Goal: Navigation & Orientation: Find specific page/section

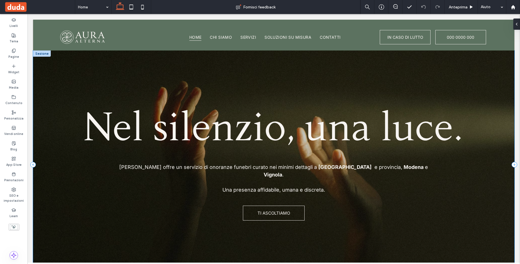
scroll to position [52, 0]
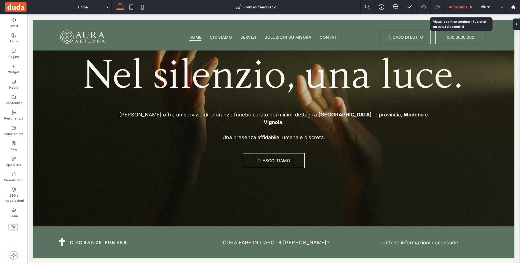
click at [458, 6] on span "Anteprima" at bounding box center [458, 7] width 19 height 5
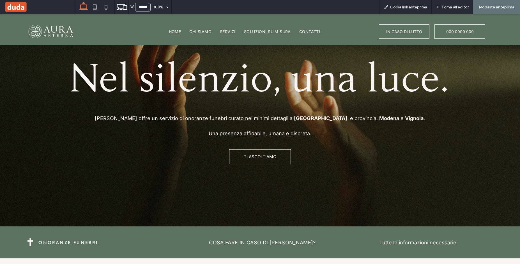
click at [226, 34] on span "Servizi" at bounding box center [228, 31] width 16 height 7
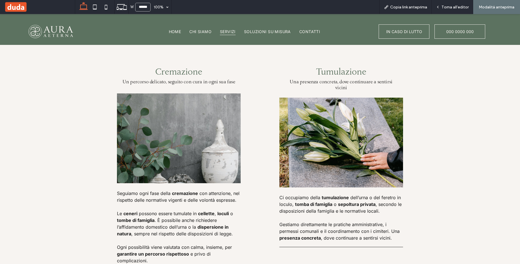
scroll to position [689, 0]
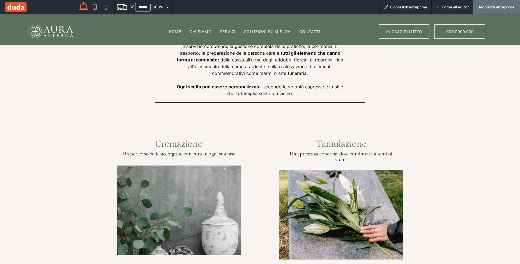
click at [169, 31] on span "Home" at bounding box center [175, 31] width 12 height 7
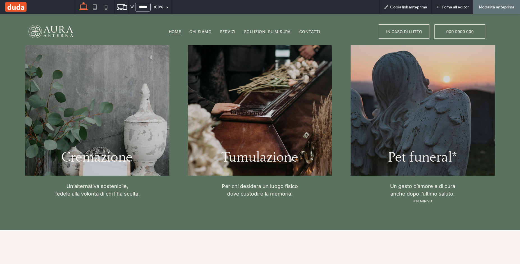
scroll to position [1324, 0]
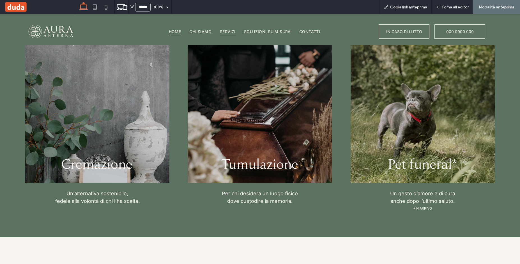
click at [227, 31] on span "Servizi" at bounding box center [228, 31] width 16 height 7
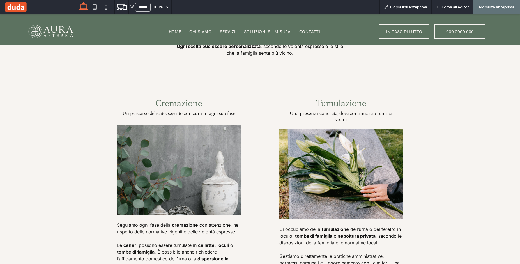
scroll to position [919, 0]
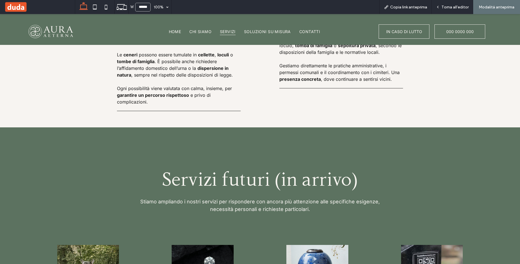
click at [322, 171] on span "Servizi futuri (in arrivo)" at bounding box center [260, 180] width 196 height 19
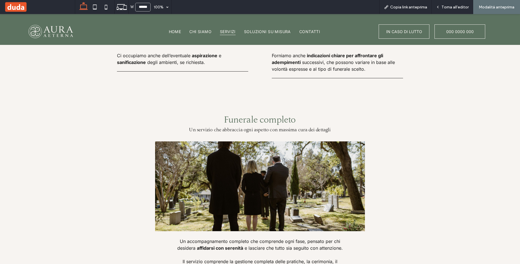
scroll to position [370, 0]
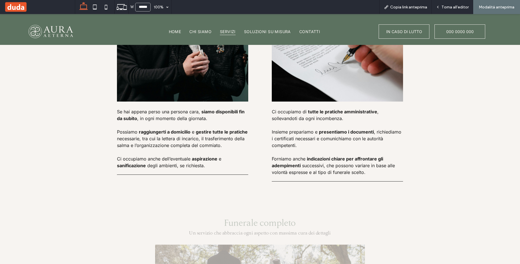
click at [255, 132] on div "Supporto immediato Ogni fase viene seguita con discrezione e professionalità Se…" at bounding box center [260, 81] width 336 height 233
